Goal: Task Accomplishment & Management: Manage account settings

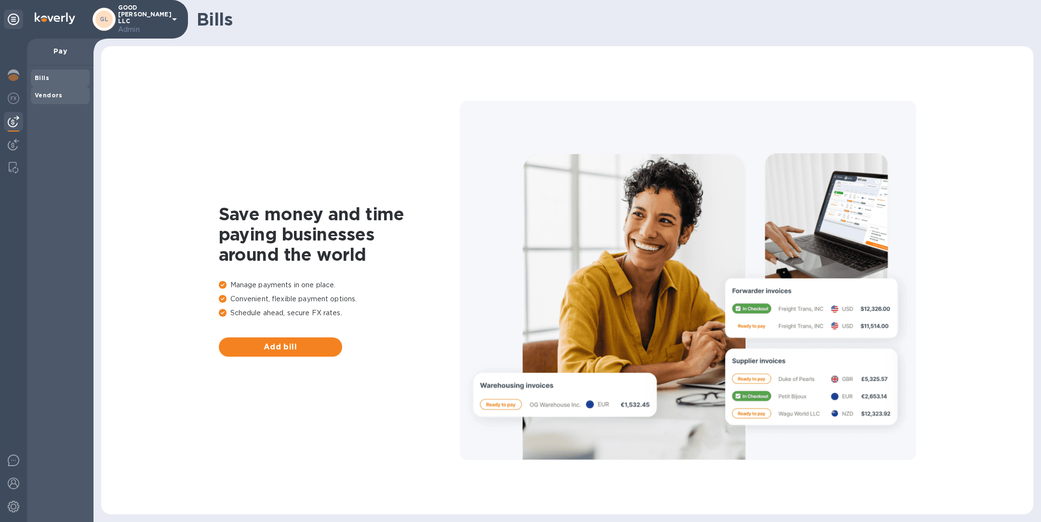
click at [45, 97] on b "Vendors" at bounding box center [49, 95] width 28 height 7
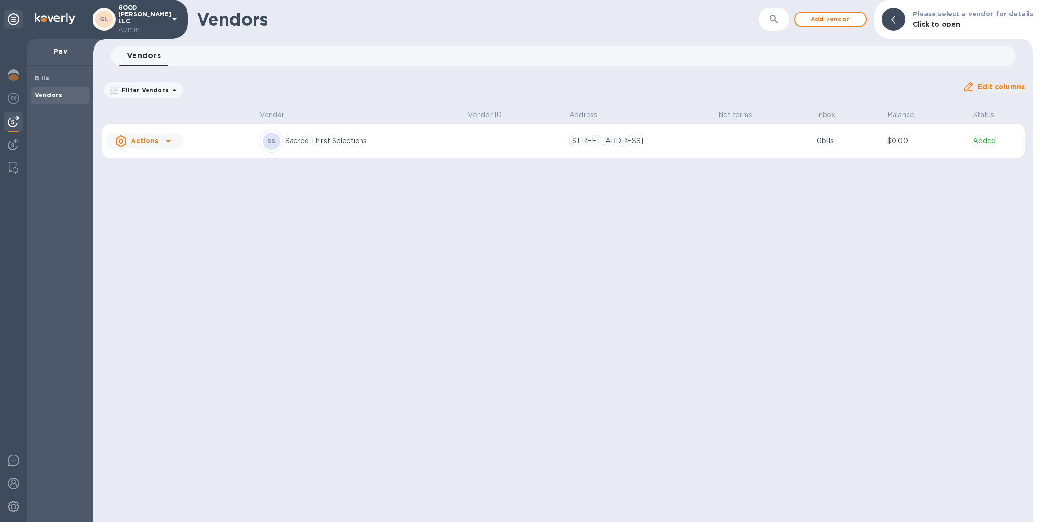
click at [332, 146] on div "SS Sacred Thirst Selections" at bounding box center [360, 141] width 201 height 23
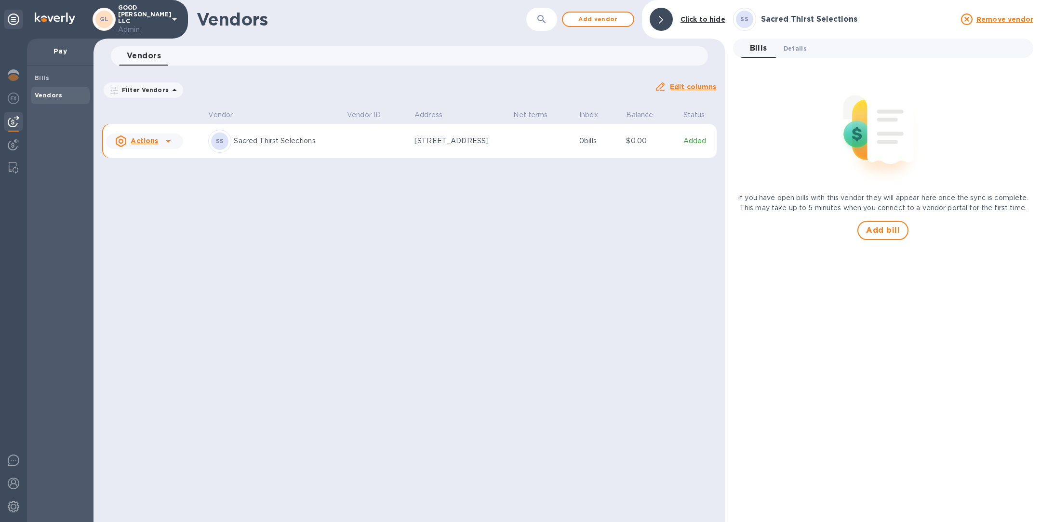
click at [797, 44] on span "Details 0" at bounding box center [795, 48] width 23 height 10
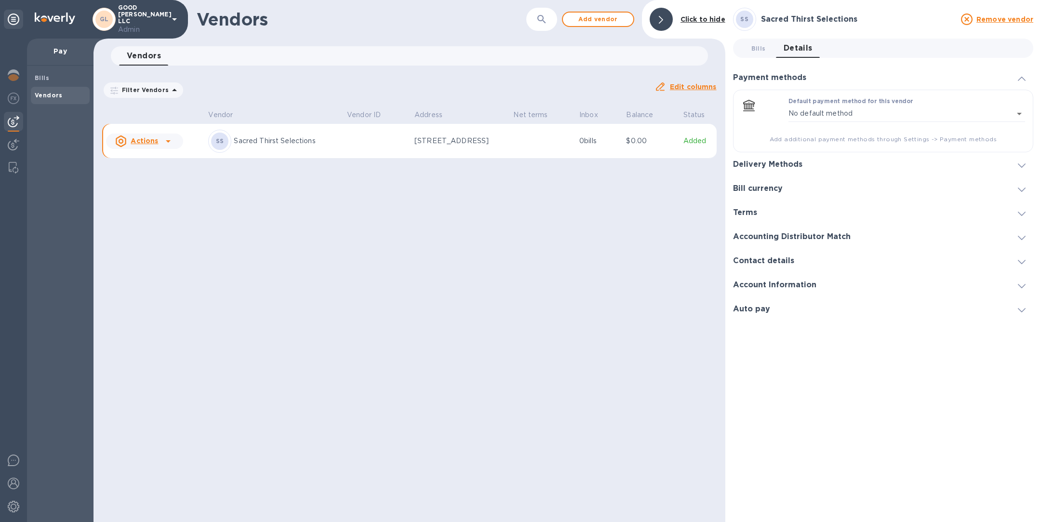
click at [787, 160] on h3 "Delivery Methods" at bounding box center [767, 164] width 69 height 9
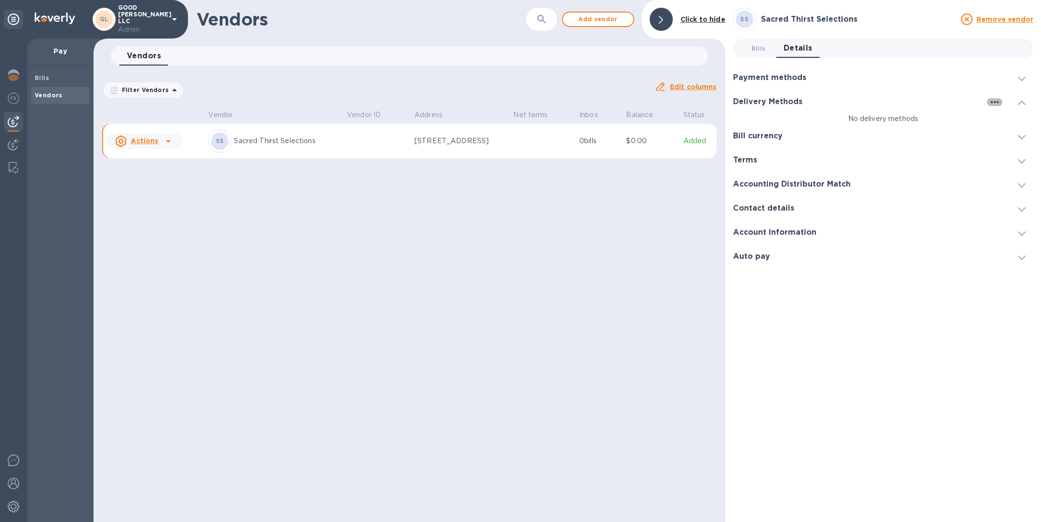
click at [994, 101] on icon "button" at bounding box center [995, 102] width 12 height 12
click at [993, 130] on li "Add new" at bounding box center [1007, 121] width 55 height 31
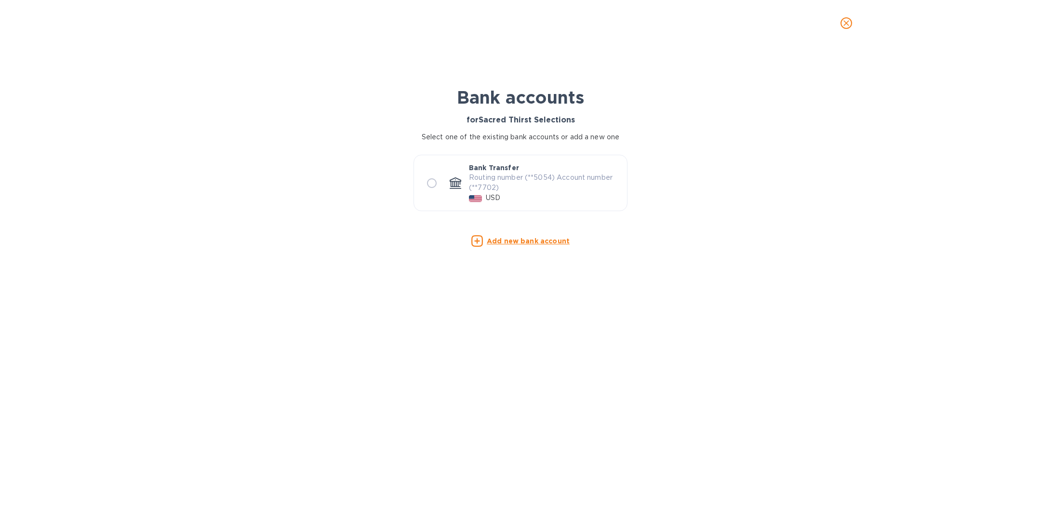
click at [485, 180] on p "Routing number (**5054) Account number (**7702)" at bounding box center [544, 183] width 150 height 20
radio input "true"
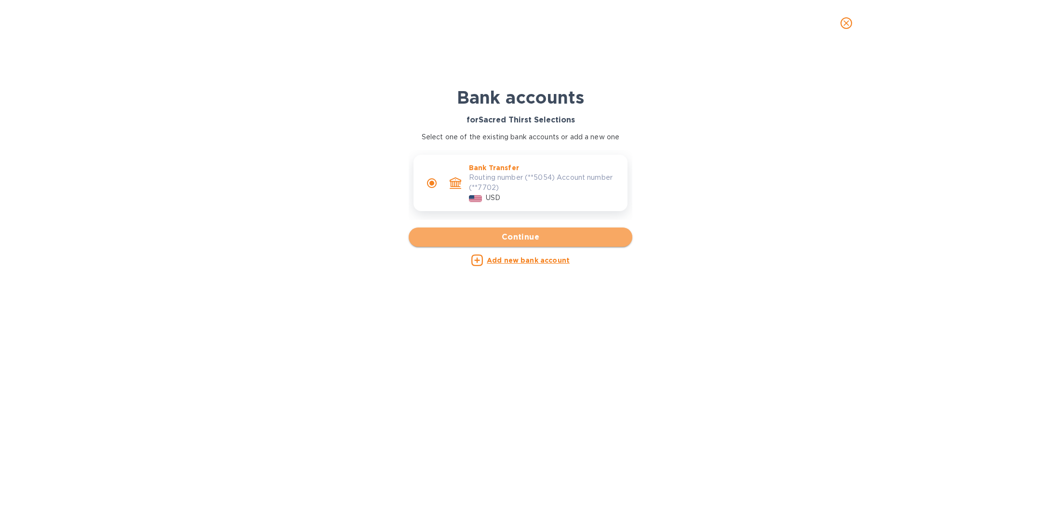
click at [510, 235] on span "Continue" at bounding box center [521, 237] width 208 height 12
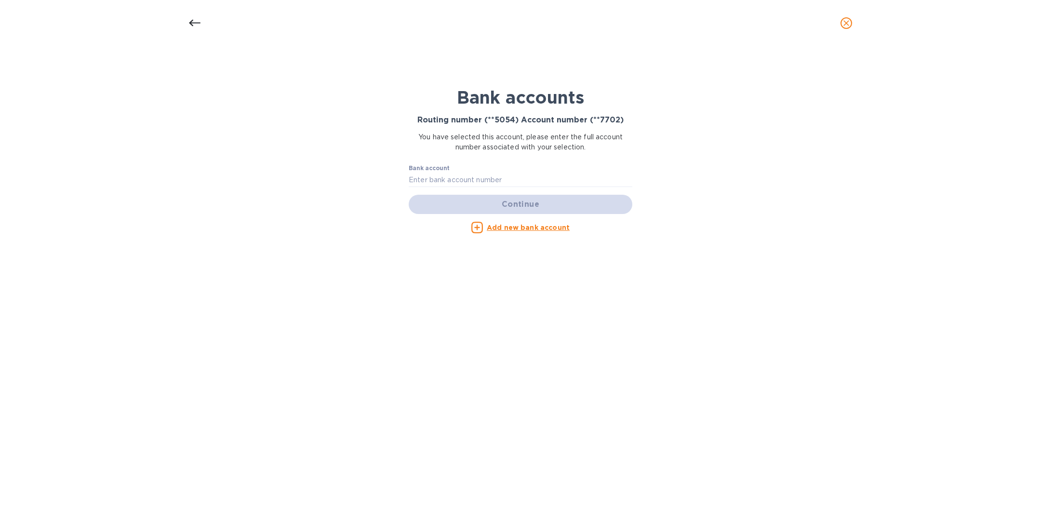
click at [509, 170] on div "Bank account" at bounding box center [521, 176] width 224 height 22
click at [496, 178] on input "text" at bounding box center [521, 180] width 224 height 14
paste input "4870967702"
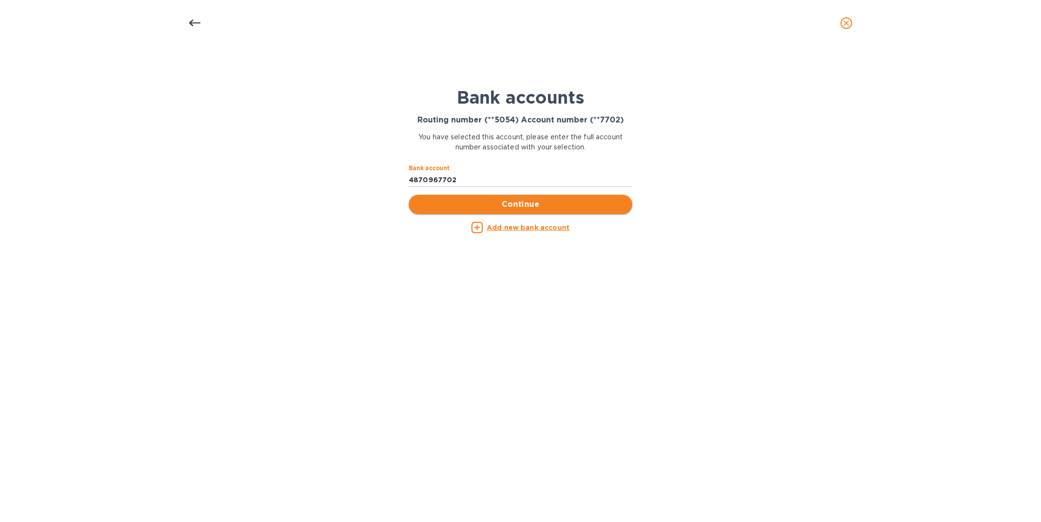
type input "4870967702"
click at [510, 203] on span "Continue" at bounding box center [521, 205] width 208 height 12
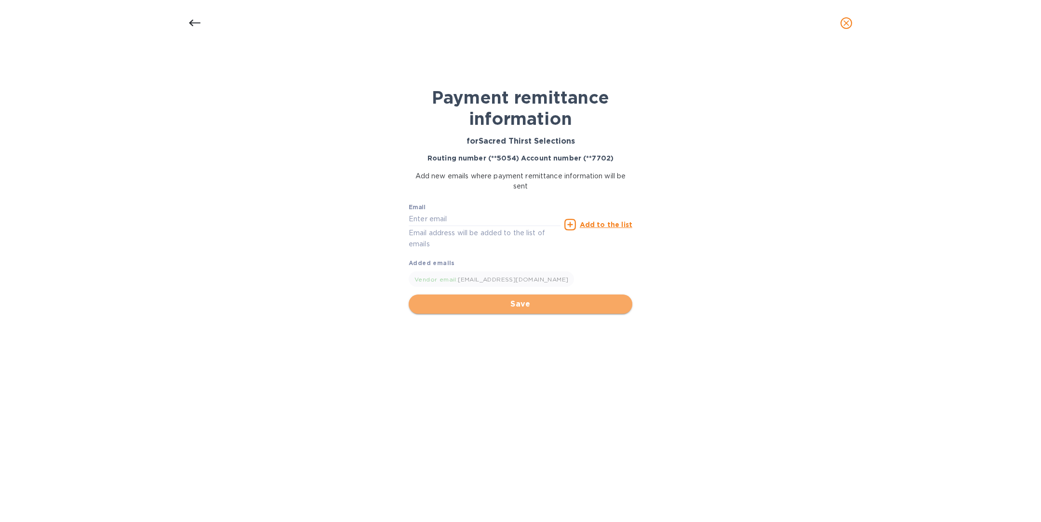
click at [512, 310] on button "Save" at bounding box center [521, 304] width 224 height 19
